Goal: Navigation & Orientation: Go to known website

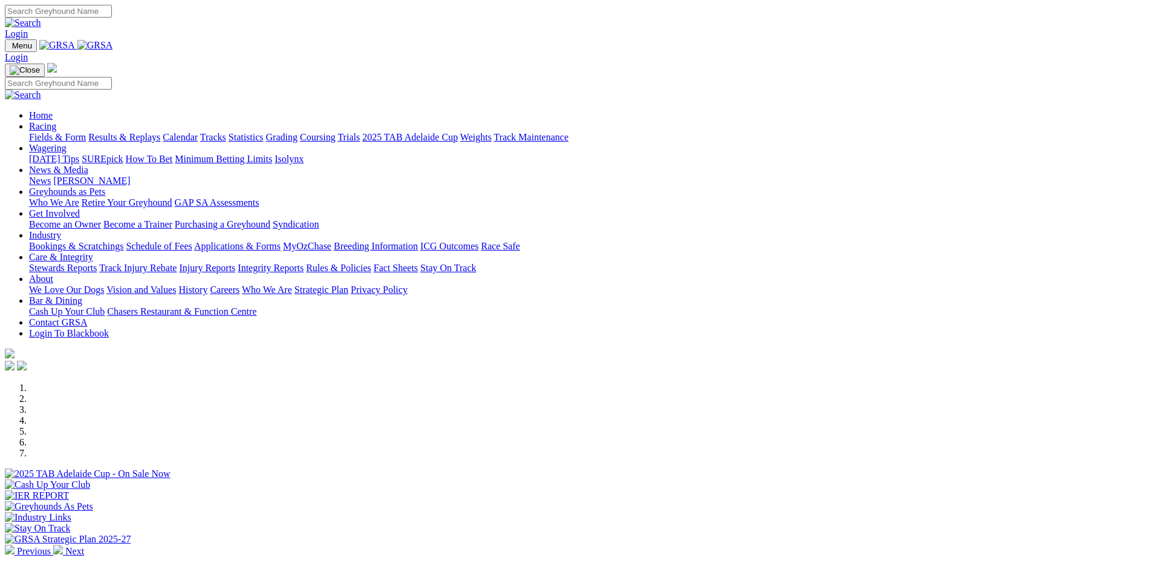
click at [113, 47] on img at bounding box center [95, 45] width 36 height 11
click at [113, 42] on img at bounding box center [95, 45] width 36 height 11
